Goal: Connect with others

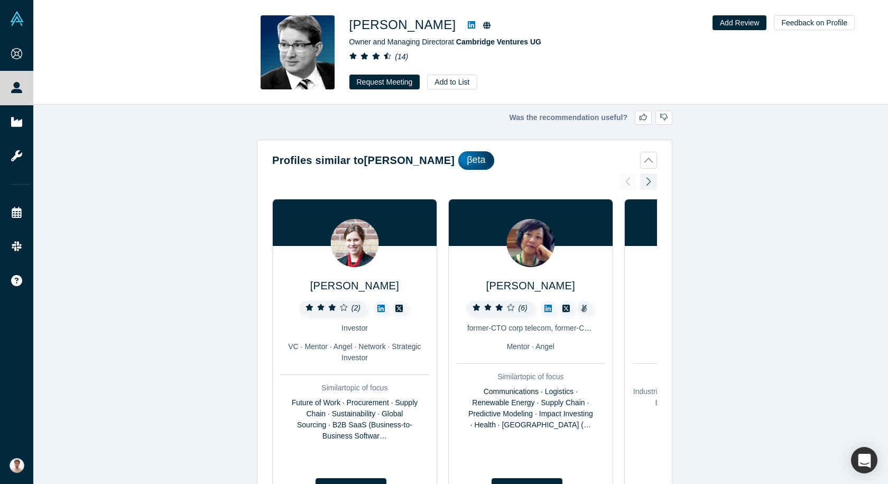
scroll to position [2965, 0]
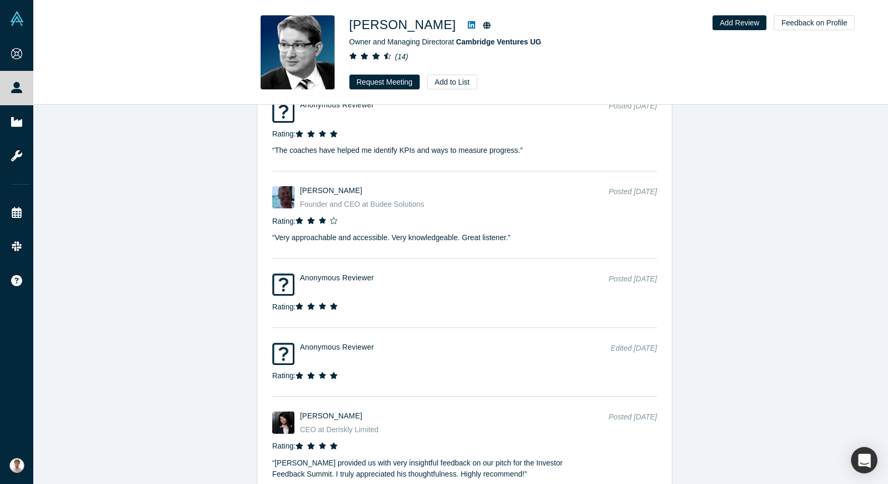
click at [783, 107] on div "Was the recommendation useful? Profiles similar to [PERSON_NAME] βeta [PERSON_N…" at bounding box center [464, 298] width 863 height 387
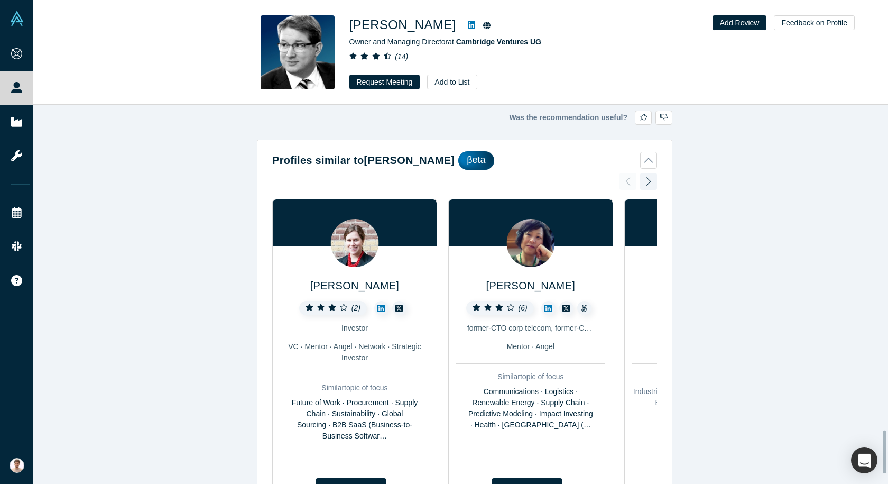
scroll to position [2807, 0]
